Goal: Task Accomplishment & Management: Complete application form

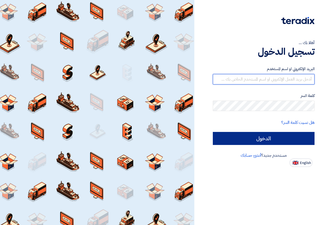
type input "[DOMAIN_NAME][EMAIL_ADDRESS][DOMAIN_NAME]"
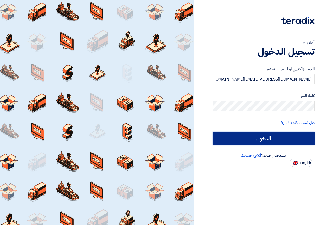
click at [266, 137] on input "الدخول" at bounding box center [264, 138] width 102 height 13
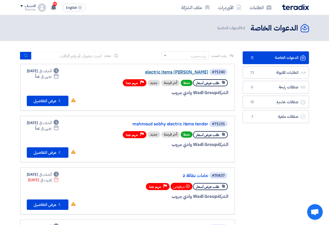
click at [170, 71] on link "electric items [PERSON_NAME]" at bounding box center [156, 72] width 104 height 5
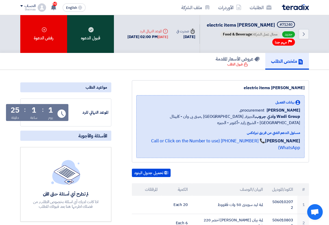
click at [88, 41] on div "قبول الدعوه" at bounding box center [90, 34] width 47 height 38
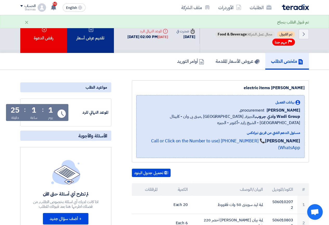
click at [102, 46] on div "تقديم عرض أسعار" at bounding box center [90, 34] width 47 height 38
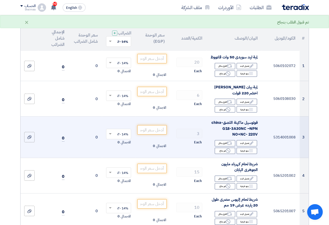
scroll to position [78, 0]
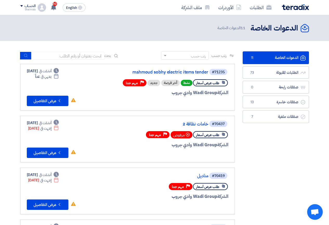
click at [171, 69] on div "#71235 mahmoud sobhy electric items tender" at bounding box center [165, 71] width 125 height 7
click at [170, 72] on link "mahmoud sobhy electric items tender" at bounding box center [156, 72] width 104 height 5
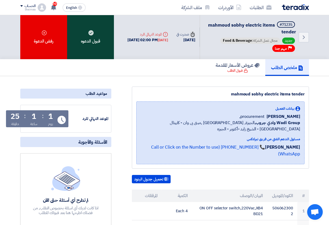
click at [89, 39] on div "قبول الدعوه" at bounding box center [90, 37] width 47 height 44
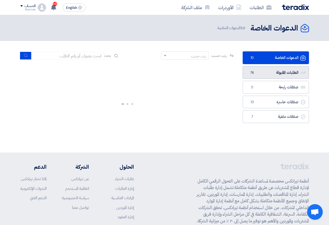
click at [282, 70] on link "الطلبات المقبولة الطلبات المقبولة 74" at bounding box center [276, 72] width 66 height 13
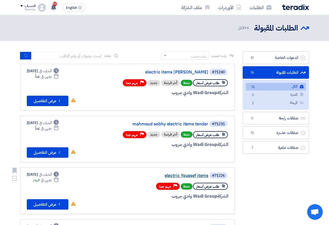
click at [186, 173] on link "electric Youssef items" at bounding box center [156, 175] width 104 height 5
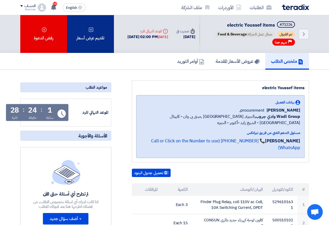
click at [88, 30] on div "تقديم عرض أسعار" at bounding box center [90, 34] width 47 height 38
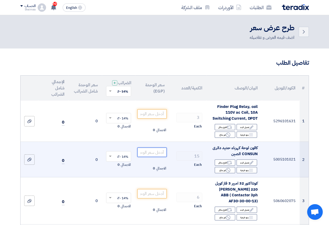
click at [152, 154] on input "number" at bounding box center [152, 151] width 29 height 9
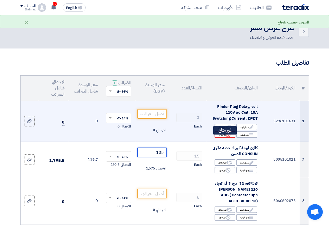
type input "105"
click at [219, 138] on div "Reject غير متاح" at bounding box center [225, 134] width 21 height 7
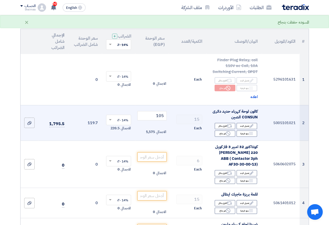
scroll to position [52, 0]
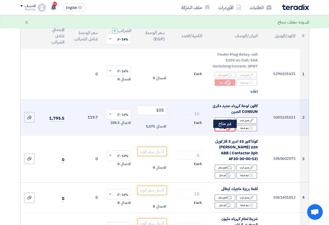
click at [223, 131] on div "Reject غير متاح" at bounding box center [225, 128] width 21 height 7
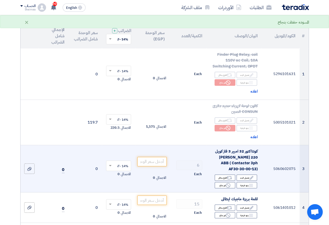
click at [233, 167] on span "كونتاكتور 32 امبير 3 فاز كويل 220 [PERSON_NAME] ABB ( Contactor 3ph AF30-30-00-…" at bounding box center [236, 159] width 43 height 23
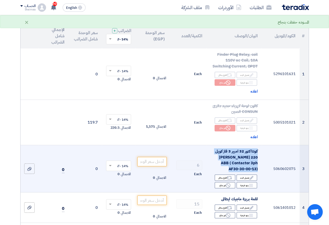
click at [234, 167] on span "كونتاكتور 32 امبير 3 فاز كويل 220 [PERSON_NAME] ABB ( Contactor 3ph AF30-30-00-…" at bounding box center [236, 159] width 43 height 23
click at [234, 166] on span "كونتاكتور 32 امبير 3 فاز كويل 220 [PERSON_NAME] ABB ( Contactor 3ph AF30-30-00-…" at bounding box center [236, 159] width 43 height 23
drag, startPoint x: 229, startPoint y: 166, endPoint x: 253, endPoint y: 165, distance: 24.5
click at [254, 166] on span "كونتاكتور 32 امبير 3 فاز كويل 220 [PERSON_NAME] ABB ( Contactor 3ph AF30-30-00-…" at bounding box center [236, 159] width 43 height 23
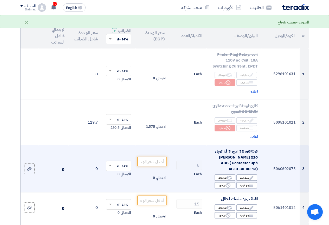
click at [257, 166] on span "كونتاكتور 32 امبير 3 فاز كويل 220 [PERSON_NAME] ABB ( Contactor 3ph AF30-30-00-…" at bounding box center [236, 159] width 43 height 23
drag, startPoint x: 256, startPoint y: 166, endPoint x: 247, endPoint y: 167, distance: 8.9
click at [247, 167] on span "كونتاكتور 32 امبير 3 فاز كويل 220 [PERSON_NAME] ABB ( Contactor 3ph AF30-30-00-…" at bounding box center [236, 159] width 43 height 23
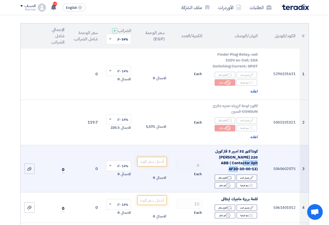
drag, startPoint x: 229, startPoint y: 167, endPoint x: 254, endPoint y: 166, distance: 25.5
click at [255, 167] on span "كونتاكتور 32 امبير 3 فاز كويل 220 [PERSON_NAME] ABB ( Contactor 3ph AF30-30-00-…" at bounding box center [236, 159] width 43 height 23
click at [249, 167] on span "كونتاكتور 32 امبير 3 فاز كويل 220 [PERSON_NAME] ABB ( Contactor 3ph AF30-30-00-…" at bounding box center [236, 159] width 43 height 23
click at [241, 168] on span "كونتاكتور 32 امبير 3 فاز كويل 220 [PERSON_NAME] ABB ( Contactor 3ph AF30-30-00-…" at bounding box center [236, 159] width 43 height 23
drag, startPoint x: 256, startPoint y: 167, endPoint x: 229, endPoint y: 166, distance: 27.1
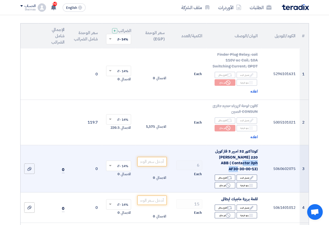
click at [229, 166] on span "كونتاكتور 32 امبير 3 فاز كويل 220 [PERSON_NAME] ABB ( Contactor 3ph AF30-30-00-…" at bounding box center [236, 159] width 43 height 23
copy span "AF30-30-00-13"
click at [151, 162] on input "number" at bounding box center [152, 161] width 29 height 9
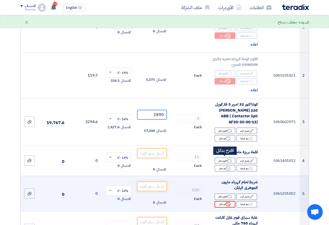
scroll to position [104, 0]
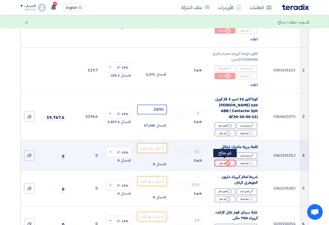
type input "2890"
click at [233, 160] on div "Reject غير متاح" at bounding box center [225, 163] width 21 height 7
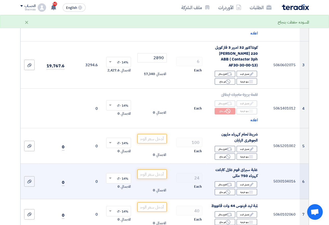
scroll to position [156, 0]
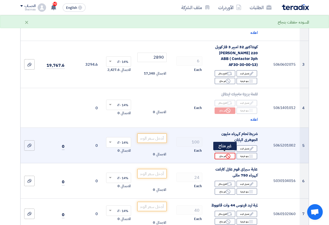
click at [223, 154] on div "Reject غير متاح" at bounding box center [225, 156] width 21 height 7
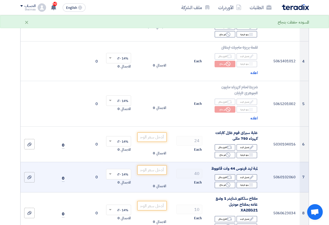
scroll to position [208, 0]
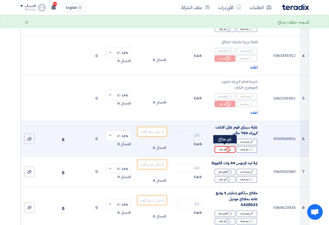
click at [220, 146] on div "Reject غير متاح" at bounding box center [225, 149] width 21 height 7
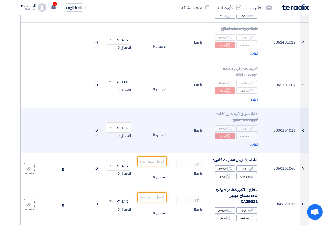
scroll to position [234, 0]
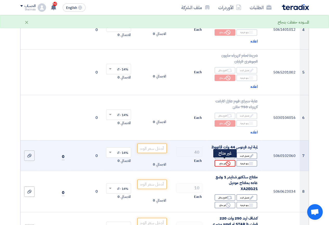
click at [224, 161] on div "Reject غير متاح" at bounding box center [225, 163] width 21 height 7
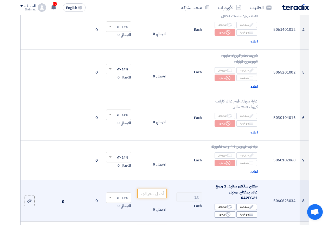
click at [249, 194] on span "مفتاح سلكتور شنايدر 1 وضع عاده بمفتاح موديل XA2EG21" at bounding box center [237, 191] width 42 height 17
copy span "XA2EG21"
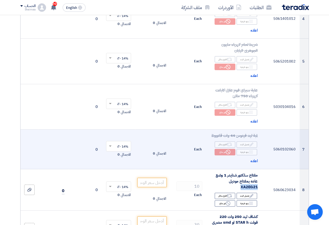
scroll to position [286, 0]
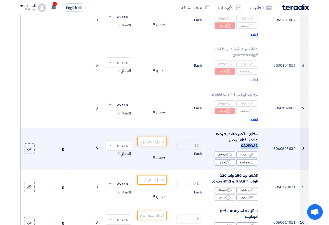
copy span "XA2EG21"
click at [145, 141] on input "number" at bounding box center [152, 140] width 29 height 9
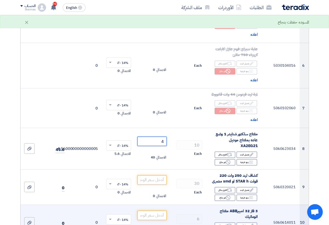
type input "4"
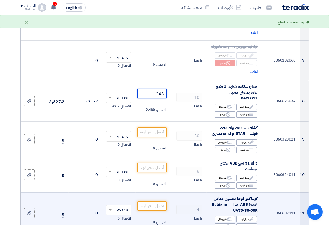
scroll to position [339, 0]
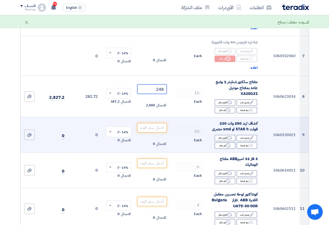
type input "248"
click at [199, 143] on td "30 Each" at bounding box center [188, 134] width 38 height 35
click at [222, 145] on div "Reject غير متاح" at bounding box center [225, 145] width 21 height 7
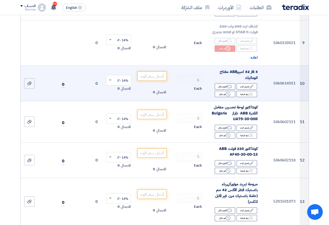
scroll to position [443, 0]
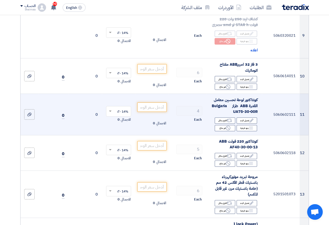
click at [244, 109] on span "كونتاكتور لوحة تحسين معامل القدرة ABB طراز Bulgaria UA75-30-00R" at bounding box center [235, 105] width 46 height 17
click at [241, 110] on span "كونتاكتور لوحة تحسين معامل القدرة ABB طراز Bulgaria UA75-30-00R" at bounding box center [235, 105] width 46 height 17
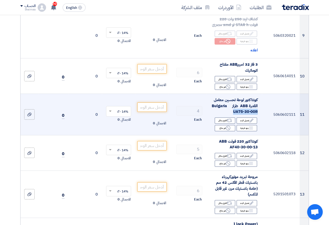
drag, startPoint x: 234, startPoint y: 109, endPoint x: 257, endPoint y: 112, distance: 23.7
click at [257, 112] on span "كونتاكتور لوحة تحسين معامل القدرة ABB طراز Bulgaria UA75-30-00R" at bounding box center [235, 105] width 46 height 17
copy span "UA75-30-00R"
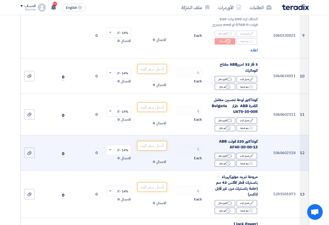
click at [236, 145] on span "كونتاكتور 220 فولت ABB AF40-30-00-13" at bounding box center [238, 144] width 39 height 12
click at [228, 146] on div "كونتاكتور 220 فولت ABB AF40-30-00-13" at bounding box center [234, 144] width 47 height 12
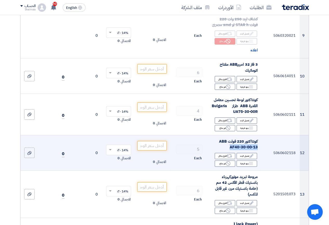
drag, startPoint x: 230, startPoint y: 145, endPoint x: 260, endPoint y: 143, distance: 29.5
click at [260, 143] on td "كونتاكتور 220 فولت ABB AF40-30-00-13 Edit تعديل البند Alternative اقترح بدائل B…" at bounding box center [234, 152] width 55 height 35
copy span "AF40-30-00-13"
paste input "4260.88"
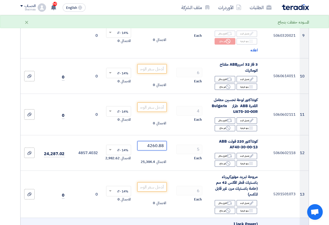
type input "4260.88"
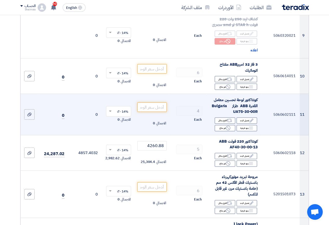
click at [249, 111] on span "كونتاكتور لوحة تحسين معامل القدرة ABB طراز Bulgaria UA75-30-00R" at bounding box center [235, 105] width 46 height 17
click at [236, 109] on span "كونتاكتور لوحة تحسين معامل القدرة ABB طراز Bulgaria UA75-30-00R" at bounding box center [235, 105] width 46 height 17
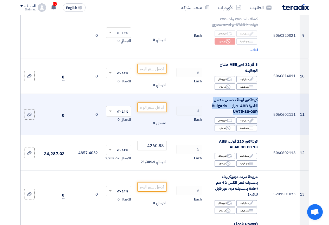
click at [231, 110] on div "كونتاكتور لوحة تحسين معامل القدرة ABB طراز Bulgaria UA75-30-00R" at bounding box center [234, 106] width 47 height 18
click at [234, 110] on span "كونتاكتور لوحة تحسين معامل القدرة ABB طراز Bulgaria UA75-30-00R" at bounding box center [235, 105] width 46 height 17
drag, startPoint x: 234, startPoint y: 110, endPoint x: 258, endPoint y: 112, distance: 24.6
click at [258, 112] on td "كونتاكتور لوحة تحسين معامل القدرة ABB طراز Bulgaria UA75-30-00R Edit تعديل البن…" at bounding box center [234, 114] width 55 height 41
drag, startPoint x: 254, startPoint y: 106, endPoint x: 264, endPoint y: 113, distance: 11.6
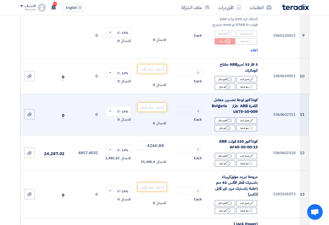
click at [264, 113] on td "5060602111" at bounding box center [281, 114] width 38 height 41
click at [256, 109] on span "كونتاكتور لوحة تحسين معامل القدرة ABB طراز Bulgaria UA75-30-00R" at bounding box center [235, 105] width 46 height 17
click at [257, 109] on span "كونتاكتور لوحة تحسين معامل القدرة ABB طراز Bulgaria UA75-30-00R" at bounding box center [235, 105] width 46 height 17
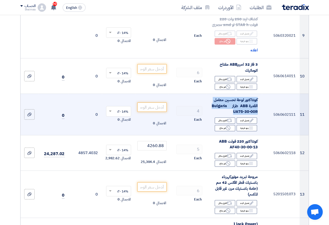
click at [232, 110] on div "كونتاكتور لوحة تحسين معامل القدرة ABB طراز Bulgaria UA75-30-00R" at bounding box center [234, 106] width 47 height 18
drag, startPoint x: 234, startPoint y: 109, endPoint x: 265, endPoint y: 110, distance: 30.7
click at [265, 111] on tr "11 5060602111 كونتاكتور لوحة تحسين معامل القدرة ABB طراز Bulgaria UA75-30-00R E…" at bounding box center [165, 114] width 289 height 41
click at [260, 109] on td "كونتاكتور لوحة تحسين معامل القدرة ABB طراز Bulgaria UA75-30-00R Edit تعديل البن…" at bounding box center [234, 114] width 55 height 41
drag, startPoint x: 234, startPoint y: 109, endPoint x: 258, endPoint y: 111, distance: 24.3
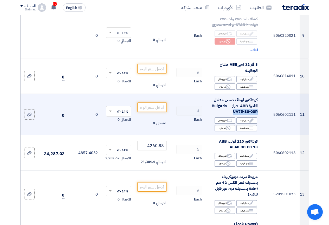
click at [258, 111] on span "كونتاكتور لوحة تحسين معامل القدرة ABB طراز Bulgaria UA75-30-00R" at bounding box center [235, 105] width 46 height 17
copy span "UA75-30-00R"
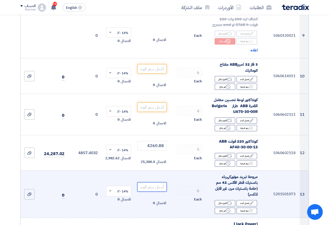
click at [164, 185] on input "number" at bounding box center [152, 186] width 29 height 9
type input "1"
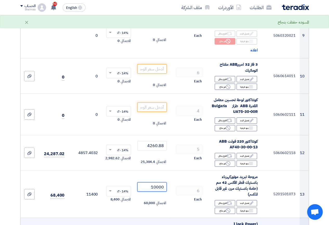
type input "10000"
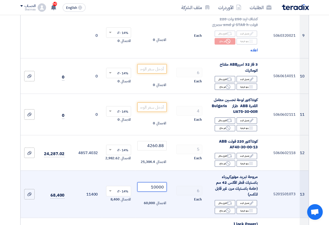
drag, startPoint x: 155, startPoint y: 184, endPoint x: 163, endPoint y: 188, distance: 8.9
click at [163, 188] on input "10000" at bounding box center [152, 186] width 29 height 9
click at [170, 191] on td "6 Each" at bounding box center [188, 193] width 38 height 47
click at [154, 186] on input "10000" at bounding box center [152, 186] width 29 height 9
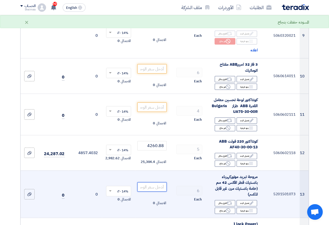
paste input "9961.65"
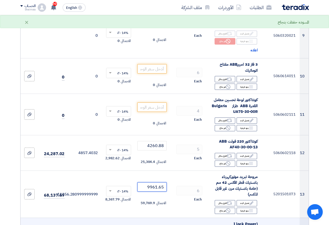
type input "9961.65"
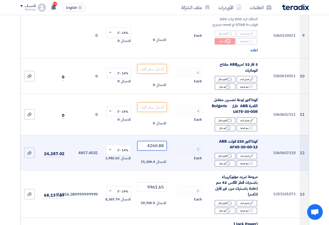
drag, startPoint x: 154, startPoint y: 143, endPoint x: 158, endPoint y: 145, distance: 4.4
click at [158, 145] on input "4260.88" at bounding box center [152, 145] width 29 height 9
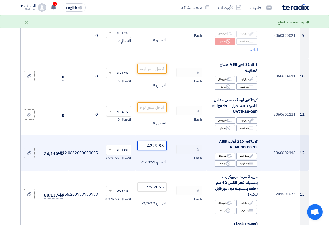
drag, startPoint x: 158, startPoint y: 144, endPoint x: 168, endPoint y: 145, distance: 10.2
click at [168, 145] on td "4229.88 الاجمالي 21,149.4" at bounding box center [151, 152] width 33 height 35
type input "4229"
click at [177, 153] on td "5 Each" at bounding box center [188, 152] width 38 height 35
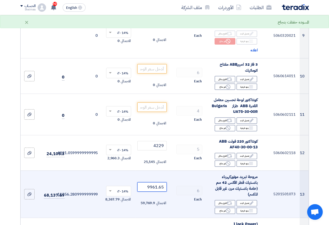
click at [160, 186] on input "9961.65" at bounding box center [152, 186] width 29 height 9
drag, startPoint x: 158, startPoint y: 186, endPoint x: 156, endPoint y: 176, distance: 10.0
click at [168, 190] on td "9961.65 الاجمالي 59,769.9" at bounding box center [151, 193] width 33 height 47
type input "9961"
click at [173, 175] on td "6 Each" at bounding box center [188, 193] width 38 height 47
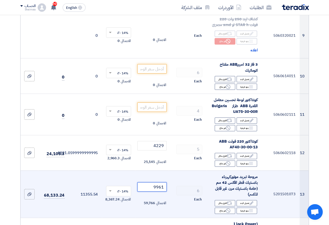
click at [160, 184] on input "9961" at bounding box center [152, 186] width 29 height 9
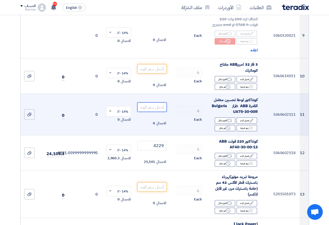
paste input "9961"
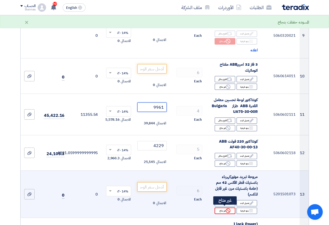
type input "9961"
click at [220, 209] on div "Reject غير متاح" at bounding box center [225, 210] width 21 height 7
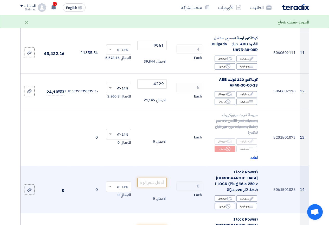
scroll to position [521, 0]
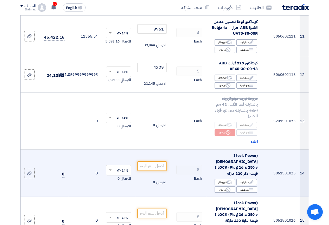
click at [240, 160] on span "(I lock Power [DEMOGRAPHIC_DATA] Plug 16 a 250 v) I LOCK فيشة ذكر 220 ماركة" at bounding box center [236, 164] width 43 height 23
click at [239, 161] on span "(I lock Power [DEMOGRAPHIC_DATA] Plug 16 a 250 v) I LOCK فيشة ذكر 220 ماركة" at bounding box center [236, 164] width 43 height 23
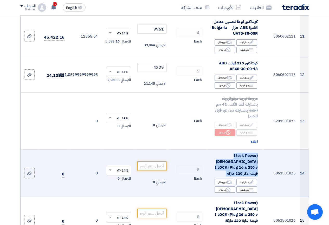
click at [239, 161] on span "(I lock Power [DEMOGRAPHIC_DATA] Plug 16 a 250 v) I LOCK فيشة ذكر 220 ماركة" at bounding box center [236, 164] width 43 height 23
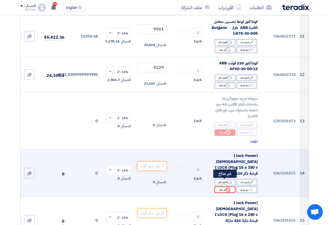
click at [220, 186] on div "Reject غير متاح" at bounding box center [225, 189] width 21 height 7
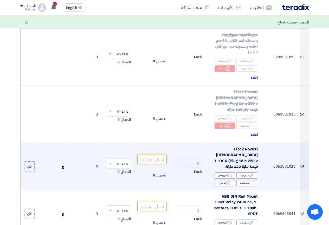
scroll to position [599, 0]
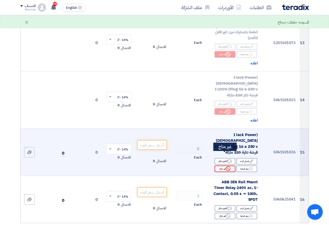
click at [224, 165] on div "Reject غير متاح" at bounding box center [225, 168] width 21 height 7
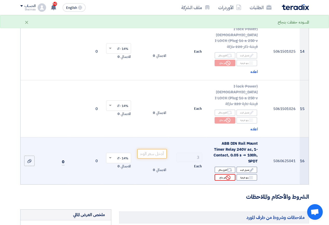
scroll to position [651, 0]
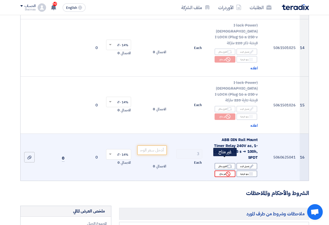
click at [223, 170] on div "Reject غير متاح" at bounding box center [225, 173] width 21 height 7
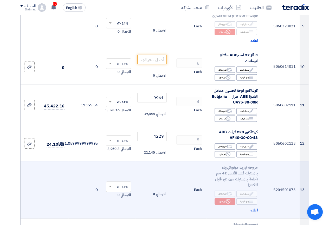
scroll to position [443, 0]
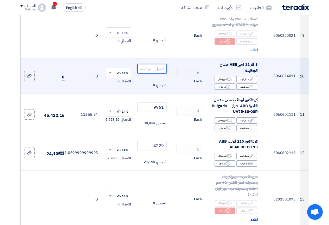
click at [157, 68] on input "number" at bounding box center [152, 68] width 29 height 9
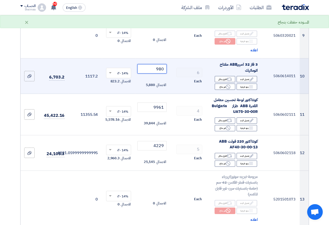
type input "980"
click at [175, 76] on td "6 Each" at bounding box center [188, 75] width 38 height 35
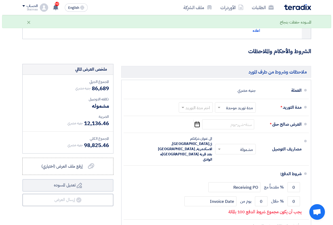
scroll to position [807, 0]
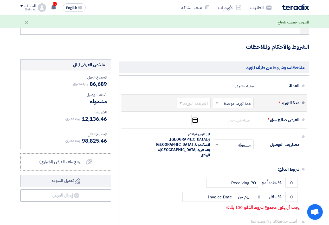
click at [187, 100] on input "text" at bounding box center [193, 104] width 32 height 8
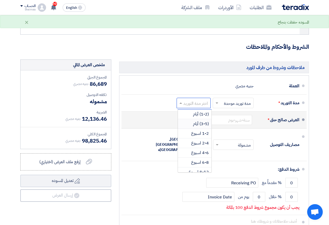
click at [199, 121] on span "(3-5) أيام" at bounding box center [201, 124] width 16 height 6
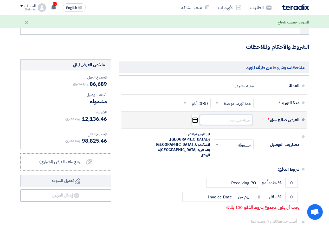
click at [226, 115] on input at bounding box center [226, 120] width 52 height 10
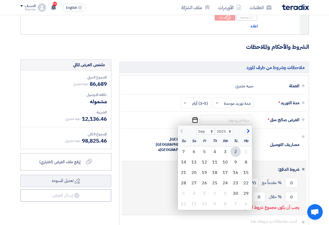
click at [211, 146] on div "4" at bounding box center [215, 151] width 10 height 10
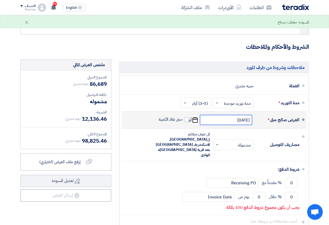
click at [203, 115] on input "[DATE]" at bounding box center [226, 120] width 52 height 10
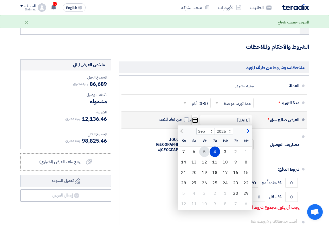
click at [203, 146] on div "5" at bounding box center [204, 151] width 10 height 10
type input "[DATE]"
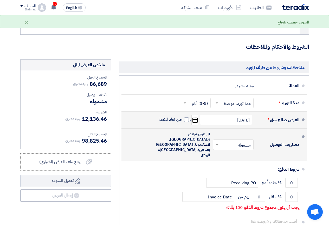
click at [227, 141] on input "text" at bounding box center [233, 145] width 38 height 8
click at [228, 141] on input "text" at bounding box center [233, 145] width 38 height 8
click at [229, 151] on div "مشمولة" at bounding box center [235, 156] width 40 height 10
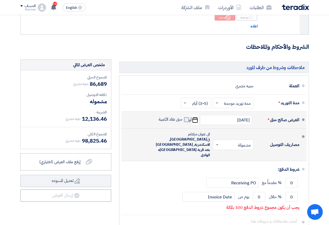
click at [184, 117] on label "حتى نفاذ الكمية" at bounding box center [174, 119] width 30 height 5
click at [183, 117] on input "حتى نفاذ الكمية" at bounding box center [170, 122] width 25 height 10
checkbox input "true"
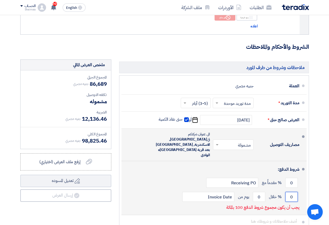
drag, startPoint x: 289, startPoint y: 172, endPoint x: 294, endPoint y: 173, distance: 5.1
click at [297, 192] on input "0" at bounding box center [292, 197] width 13 height 10
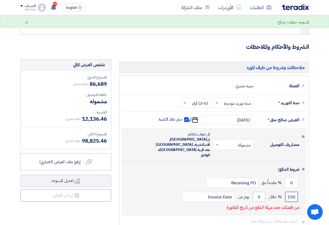
type input "100"
click at [262, 192] on input "0" at bounding box center [259, 197] width 13 height 10
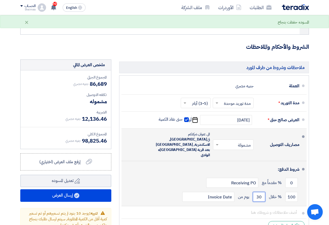
type input "30"
click at [173, 190] on div "100 % خلال 30 يوم من Invoice Date" at bounding box center [213, 197] width 174 height 14
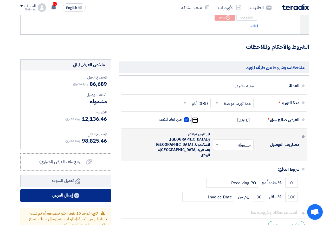
click at [78, 193] on use at bounding box center [76, 195] width 5 height 5
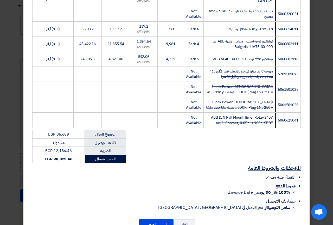
scroll to position [236, 0]
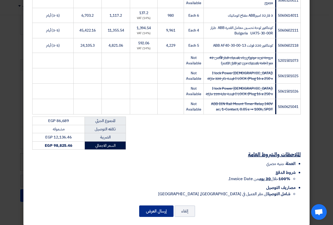
click at [152, 205] on button "إرسال العرض" at bounding box center [156, 210] width 34 height 11
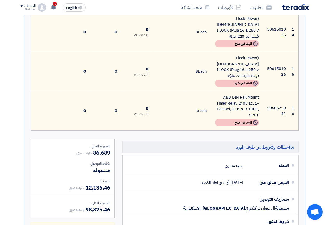
scroll to position [722, 0]
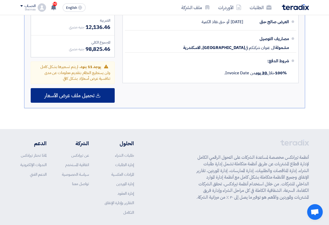
click at [86, 93] on span "تحميل ملف عرض الأسعار" at bounding box center [70, 95] width 50 height 5
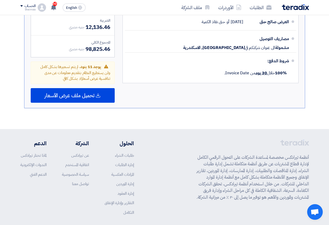
click at [86, 80] on div "المجموع الجزئي جنيه مصري 86,689 تكلفه التوصيل مشموله الضريبة" at bounding box center [73, 40] width 92 height 125
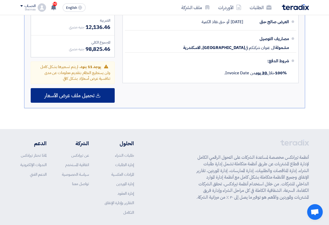
click at [88, 93] on span "تحميل ملف عرض الأسعار" at bounding box center [70, 95] width 50 height 5
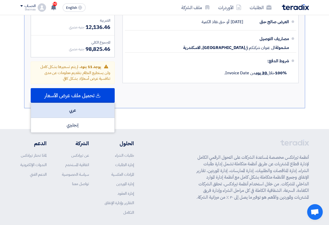
click at [82, 103] on div "عربي" at bounding box center [73, 110] width 84 height 15
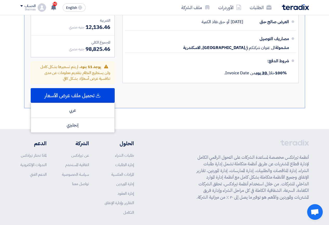
click at [151, 63] on div "ملاحظات وشروط من طرف المورد العملة جنيه مصري العرض صالح حتى [DATE] أو حتى نفاذ …" at bounding box center [211, 40] width 184 height 125
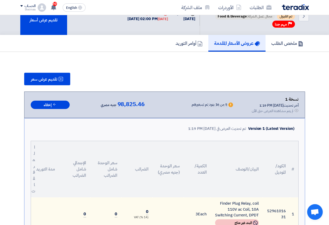
scroll to position [0, 0]
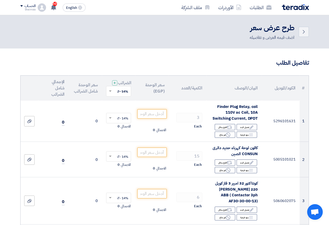
click at [269, 30] on h2 "طرح عرض سعر" at bounding box center [272, 28] width 45 height 10
click at [305, 34] on icon "Back" at bounding box center [304, 32] width 6 height 6
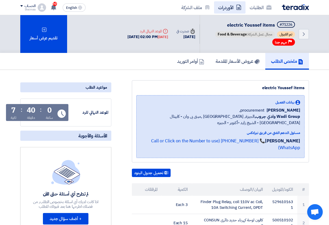
click at [234, 8] on link "الأوردرات" at bounding box center [230, 7] width 32 height 12
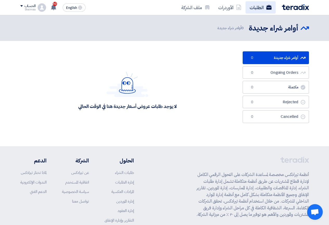
click at [257, 7] on link "الطلبات" at bounding box center [261, 7] width 30 height 12
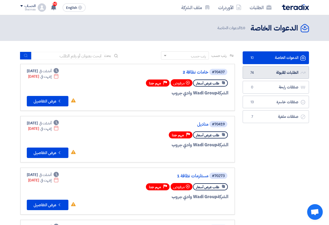
click at [281, 75] on link "الطلبات المقبولة الطلبات المقبولة 74" at bounding box center [276, 72] width 66 height 13
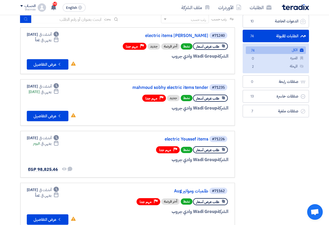
scroll to position [26, 0]
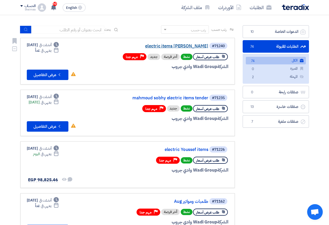
click at [157, 47] on link "electric items [PERSON_NAME]" at bounding box center [156, 46] width 104 height 5
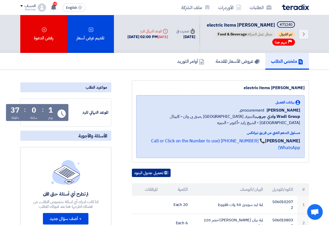
click at [157, 173] on button "تحميل جدول البنود" at bounding box center [151, 172] width 39 height 8
click at [183, 64] on h5 "أوامر التوريد" at bounding box center [190, 61] width 27 height 6
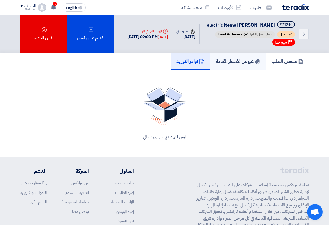
click at [226, 64] on h5 "عروض الأسعار المقدمة" at bounding box center [238, 61] width 44 height 6
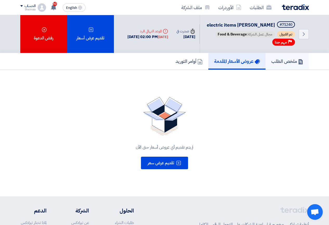
click at [296, 64] on link "ملخص الطلب" at bounding box center [287, 61] width 43 height 17
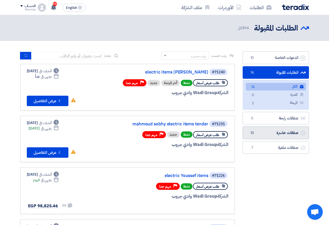
click at [273, 139] on link "صفقات خاسرة صفقات خاسرة 13" at bounding box center [276, 132] width 66 height 13
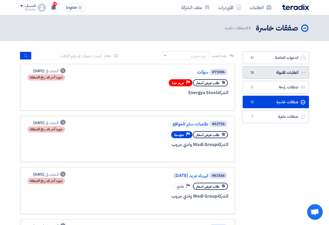
click at [267, 74] on link "الطلبات المقبولة الطلبات المقبولة 74" at bounding box center [276, 72] width 66 height 13
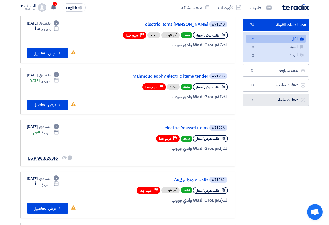
scroll to position [52, 0]
